Goal: Book appointment/travel/reservation

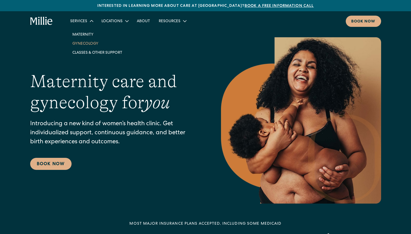
click at [83, 44] on link "Gynecology" at bounding box center [97, 43] width 59 height 9
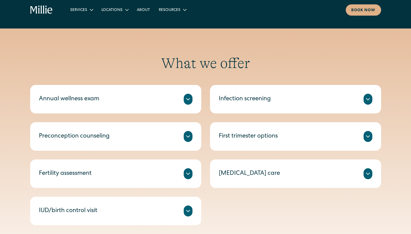
scroll to position [250, 0]
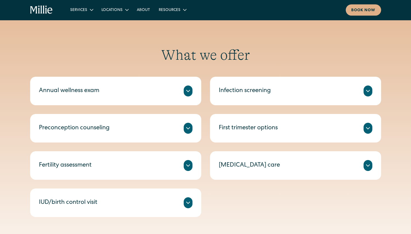
click at [121, 93] on div "Annual wellness exam" at bounding box center [115, 90] width 153 height 11
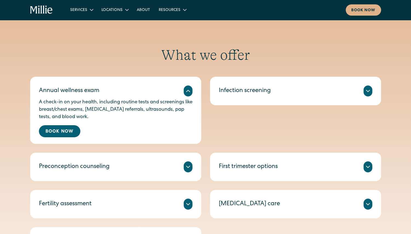
click at [100, 163] on div "Preconception counseling" at bounding box center [74, 166] width 71 height 9
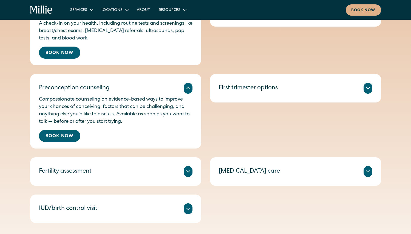
scroll to position [329, 0]
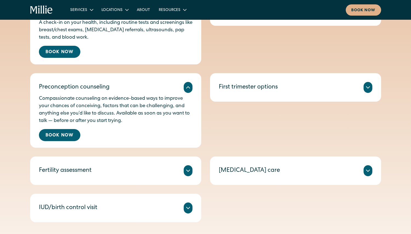
click at [101, 175] on div "Fertility assessment" at bounding box center [115, 170] width 153 height 11
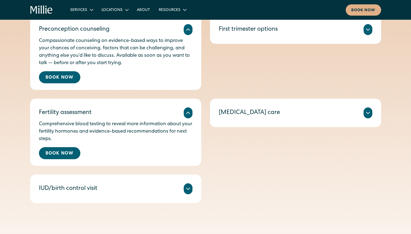
scroll to position [389, 0]
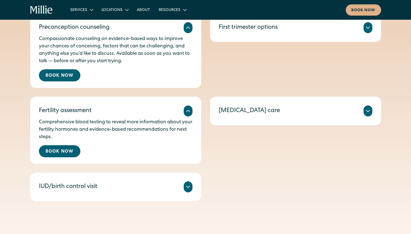
click at [105, 188] on div "IUD/birth control visit" at bounding box center [115, 186] width 153 height 11
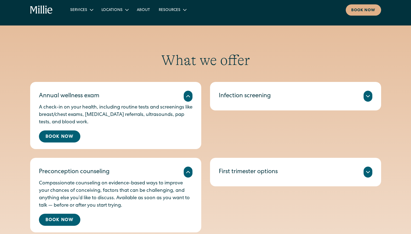
scroll to position [246, 0]
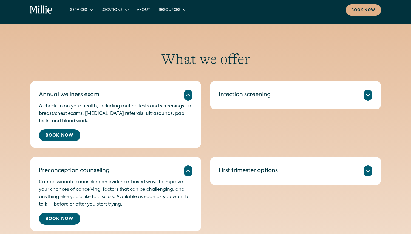
click at [264, 174] on div "First trimester options" at bounding box center [248, 171] width 59 height 9
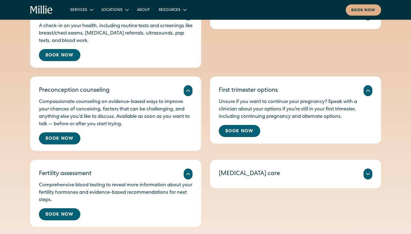
scroll to position [328, 0]
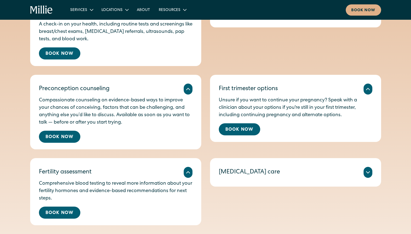
click at [257, 176] on div "Miscarriage care" at bounding box center [249, 172] width 61 height 9
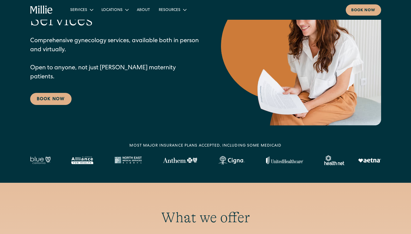
scroll to position [0, 0]
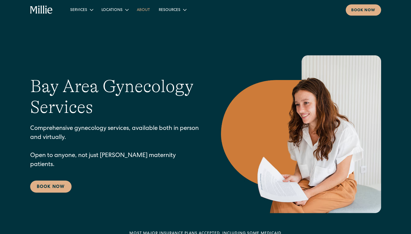
click at [139, 9] on link "About" at bounding box center [143, 9] width 22 height 9
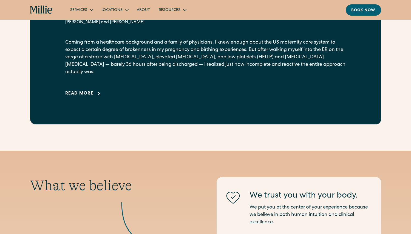
scroll to position [427, 0]
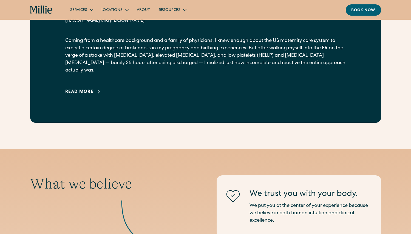
click at [91, 89] on div "Read more" at bounding box center [79, 92] width 28 height 7
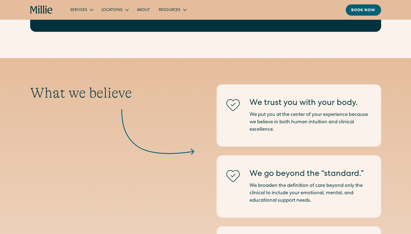
scroll to position [1077, 0]
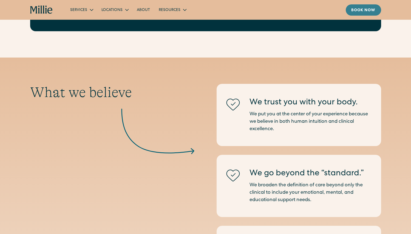
click at [363, 5] on link "Book now" at bounding box center [362, 9] width 35 height 11
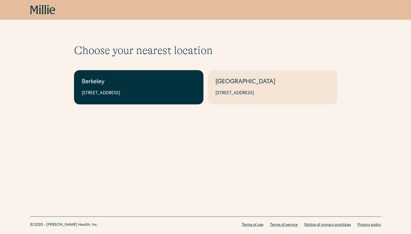
click at [153, 91] on div "2999 Regent St, Suite 524, Berkeley, CA 94705" at bounding box center [139, 93] width 114 height 7
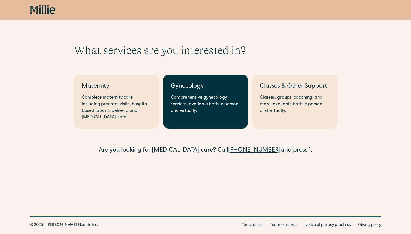
click at [198, 116] on link "Gynecology Comprehensive gynecology services, available both in person and virt…" at bounding box center [205, 101] width 85 height 54
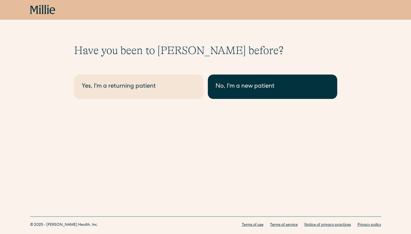
click at [259, 84] on div "No, I'm a new patient" at bounding box center [272, 86] width 114 height 9
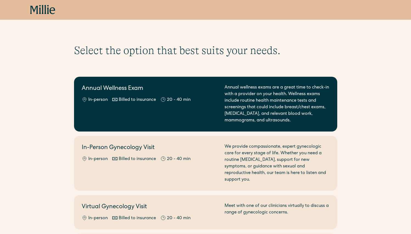
click at [267, 99] on div "Annual wellness exams are a great time to check-in with a provider on your heal…" at bounding box center [276, 103] width 105 height 39
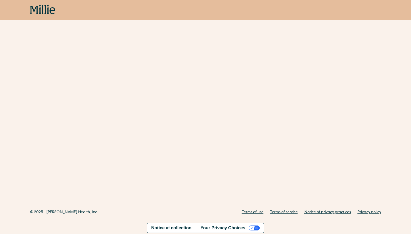
scroll to position [111, 0]
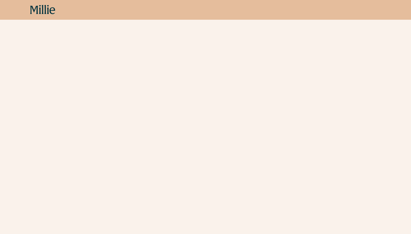
click at [38, 10] on icon at bounding box center [42, 10] width 25 height 10
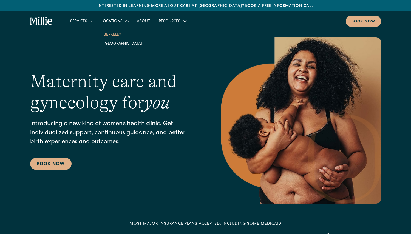
click at [113, 37] on link "Berkeley" at bounding box center [122, 34] width 47 height 9
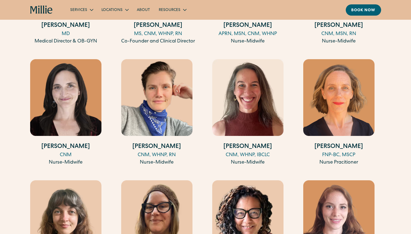
scroll to position [647, 0]
